Goal: Task Accomplishment & Management: Manage account settings

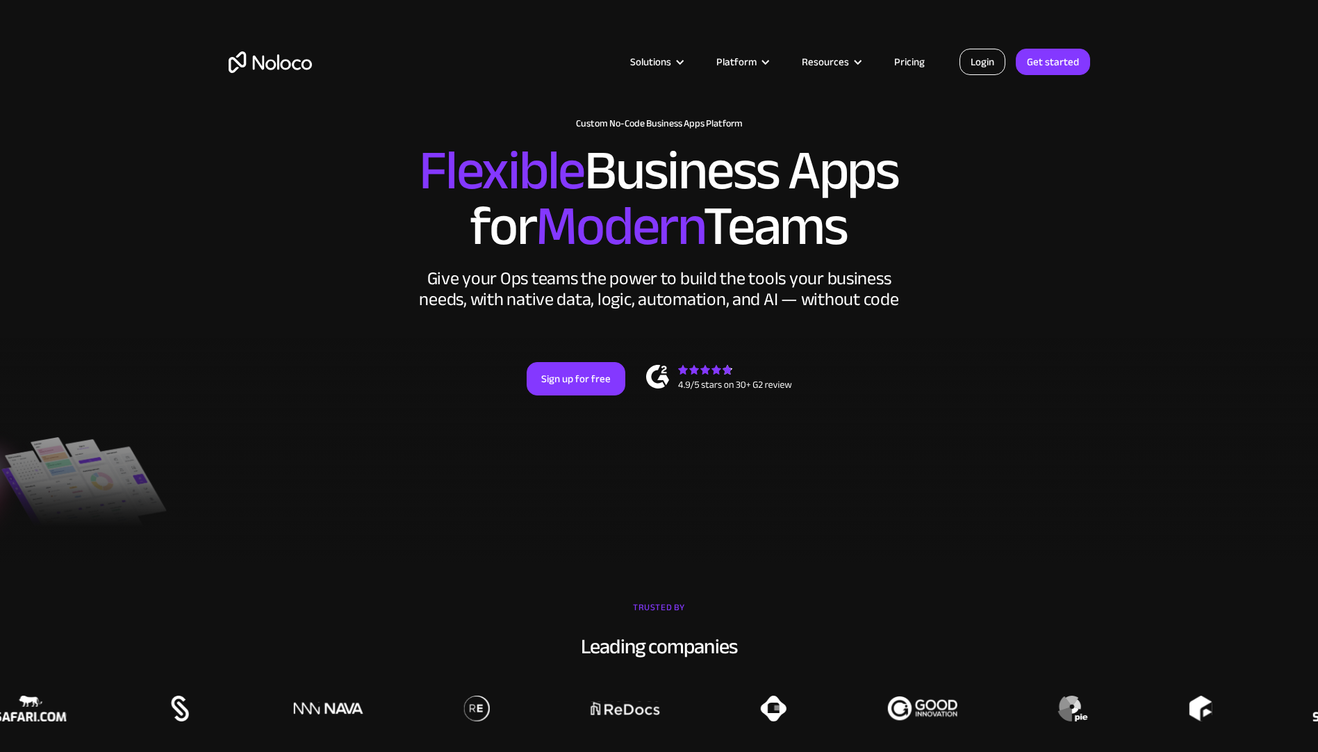
click at [983, 60] on link "Login" at bounding box center [983, 62] width 46 height 26
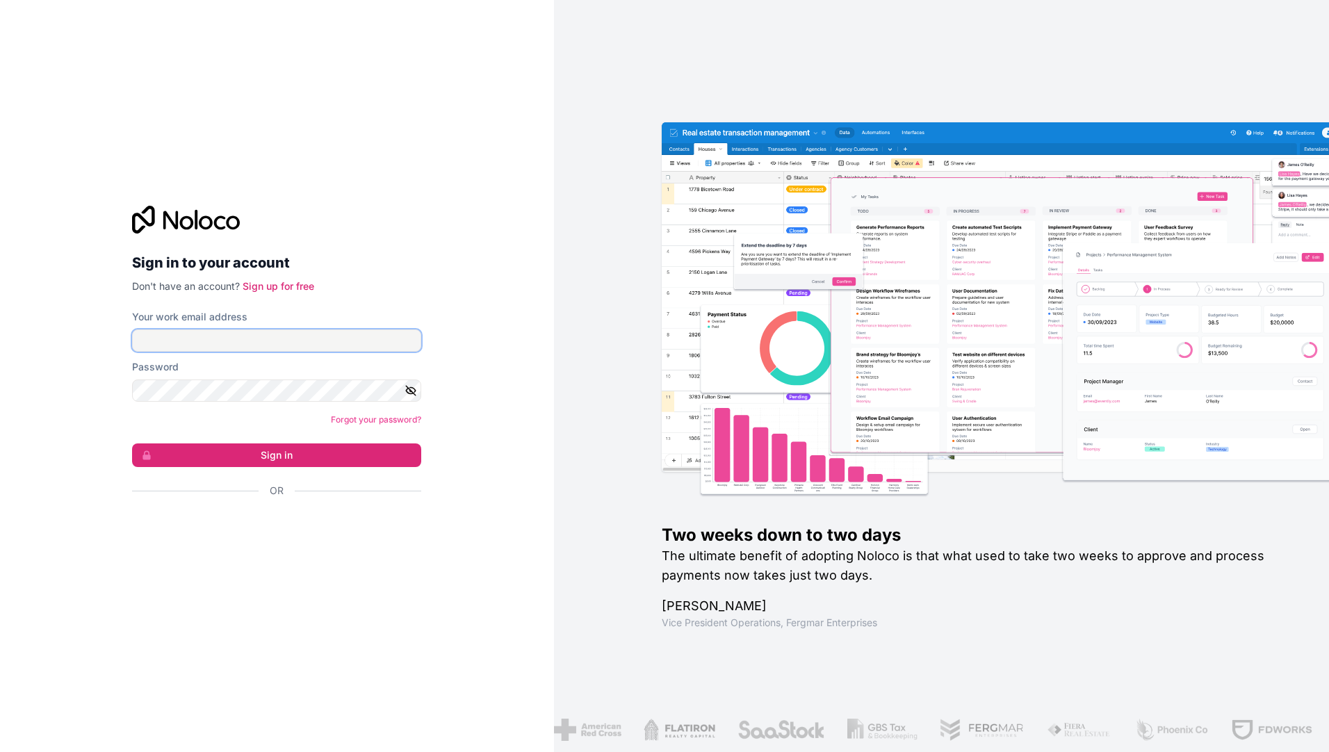
click at [183, 337] on input "Your work email address" at bounding box center [276, 340] width 289 height 22
type input "hydroconsa@hydroconsa.com"
click at [274, 452] on button "Sign in" at bounding box center [276, 455] width 289 height 24
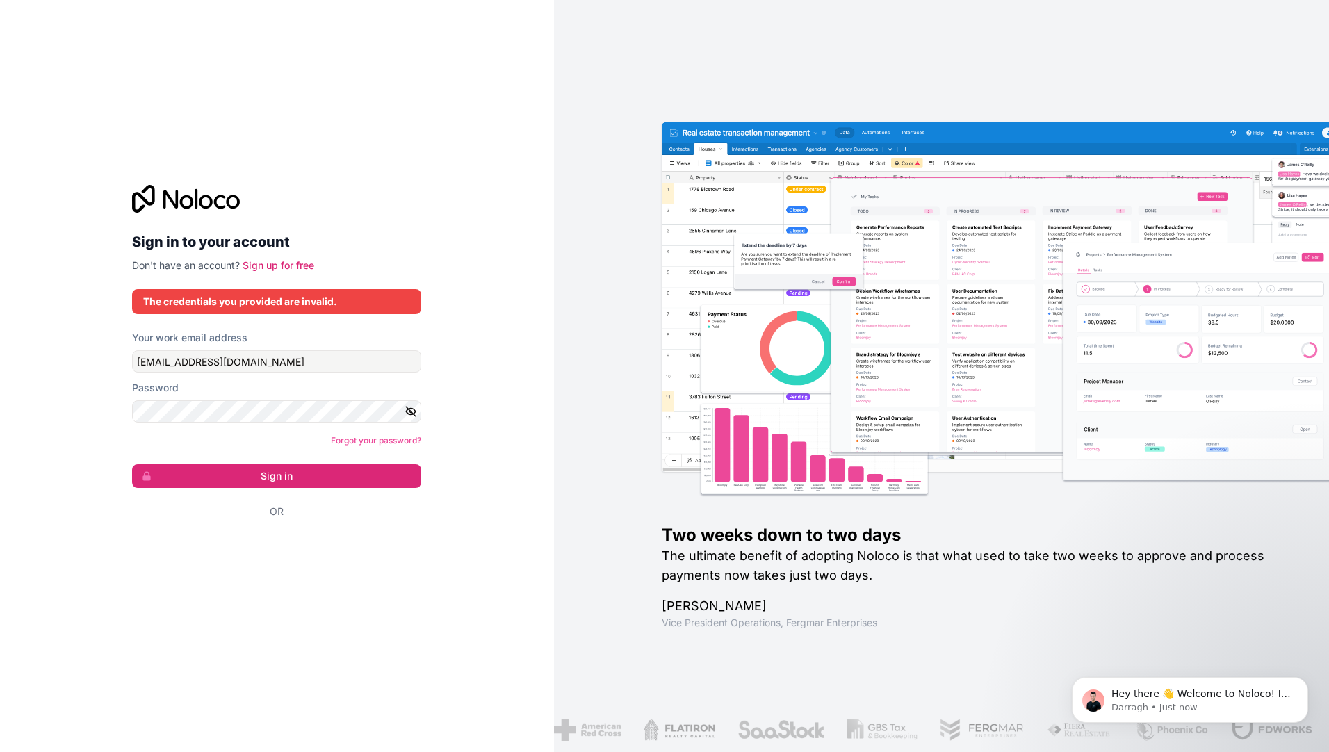
click at [409, 411] on icon "button" at bounding box center [411, 411] width 13 height 13
click at [272, 470] on button "Sign in" at bounding box center [276, 476] width 289 height 24
click at [276, 474] on button "Sign in" at bounding box center [276, 476] width 289 height 24
click at [495, 221] on div "Inicia sesión en tu cuenta ¿No tienes una cuenta? Regístrate gratis Las credenc…" at bounding box center [277, 376] width 554 height 752
click at [375, 439] on link "¿Olvidaste tu contraseña?" at bounding box center [370, 440] width 101 height 10
